Goal: Task Accomplishment & Management: Manage account settings

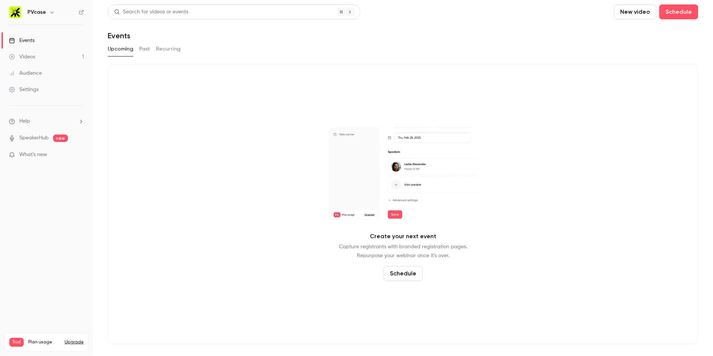
click at [44, 15] on h6 "PVcase" at bounding box center [36, 12] width 19 height 7
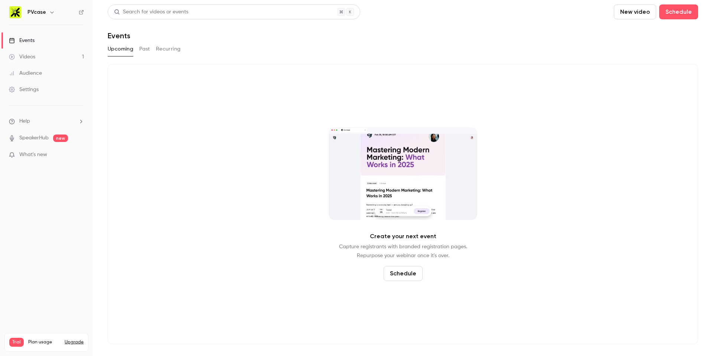
click at [52, 13] on icon "button" at bounding box center [52, 12] width 6 height 6
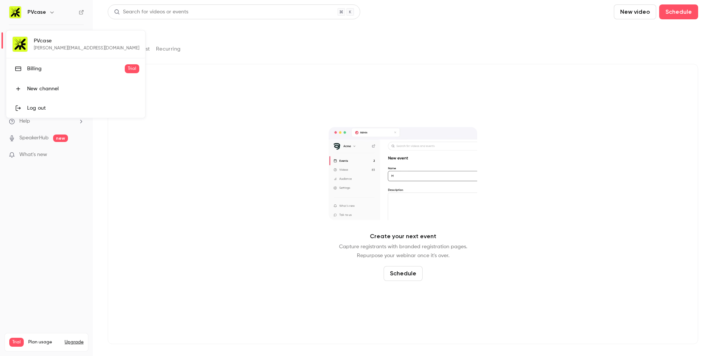
click at [25, 44] on div "PVcase [PERSON_NAME][EMAIL_ADDRESS][DOMAIN_NAME] Billing Trial New channel Log …" at bounding box center [75, 73] width 139 height 87
click at [153, 102] on div at bounding box center [356, 178] width 713 height 356
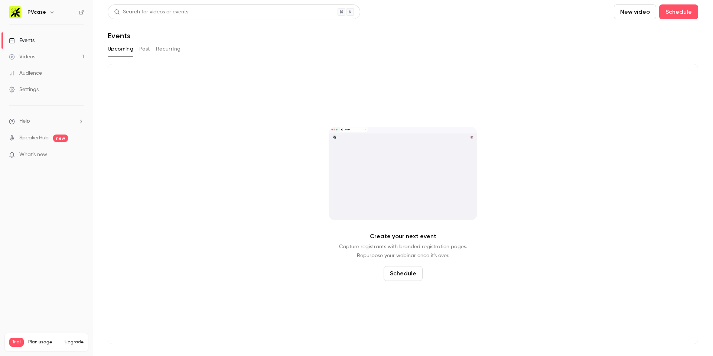
click at [22, 88] on div "Settings" at bounding box center [24, 89] width 30 height 7
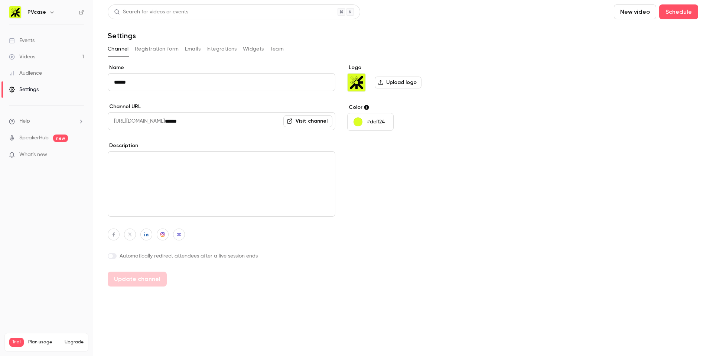
click at [173, 85] on input "******" at bounding box center [222, 82] width 228 height 18
click at [148, 48] on button "Registration form" at bounding box center [157, 49] width 44 height 12
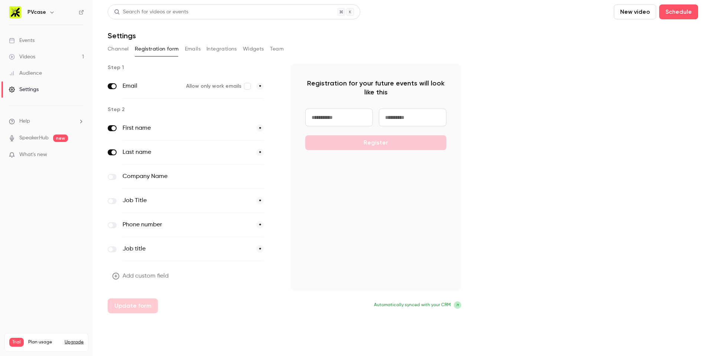
click at [196, 47] on button "Emails" at bounding box center [193, 49] width 16 height 12
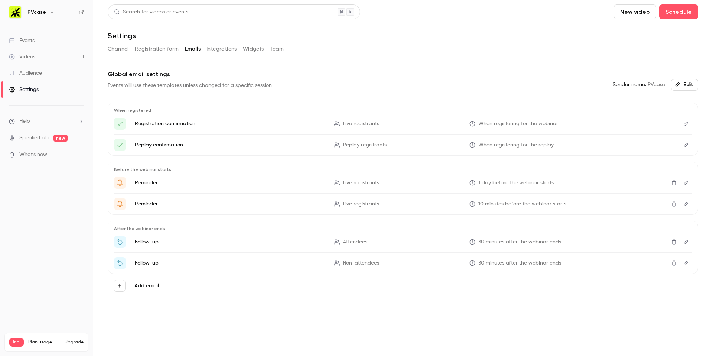
click at [235, 51] on button "Integrations" at bounding box center [221, 49] width 30 height 12
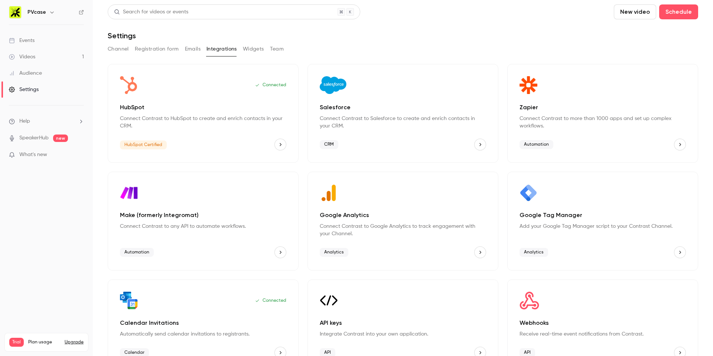
click at [252, 49] on button "Widgets" at bounding box center [253, 49] width 21 height 12
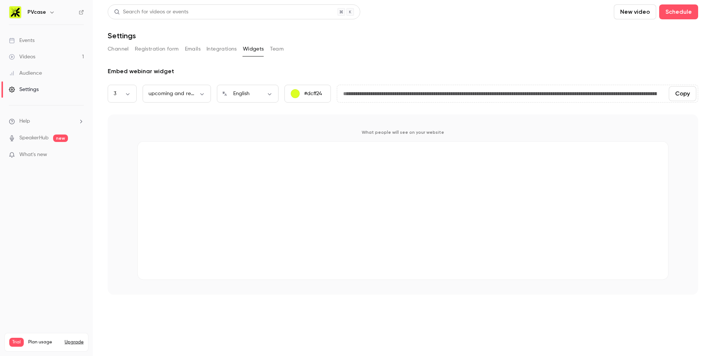
click at [279, 48] on button "Team" at bounding box center [277, 49] width 14 height 12
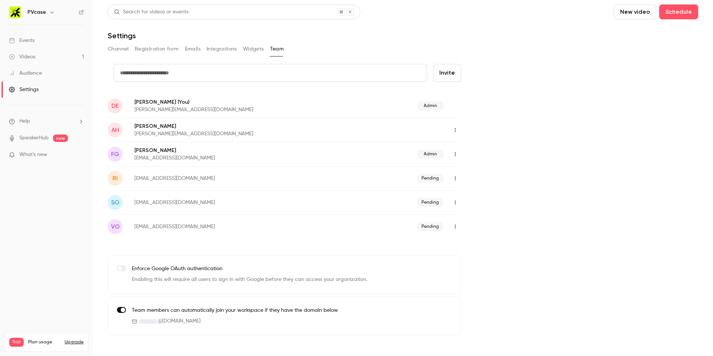
click at [255, 53] on button "Widgets" at bounding box center [253, 49] width 21 height 12
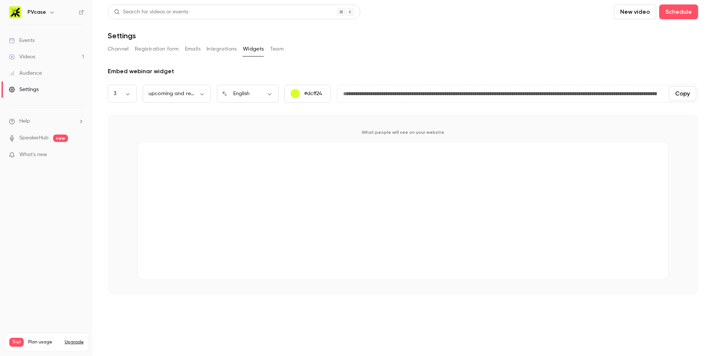
click at [127, 51] on button "Channel" at bounding box center [118, 49] width 21 height 12
